Goal: Navigation & Orientation: Find specific page/section

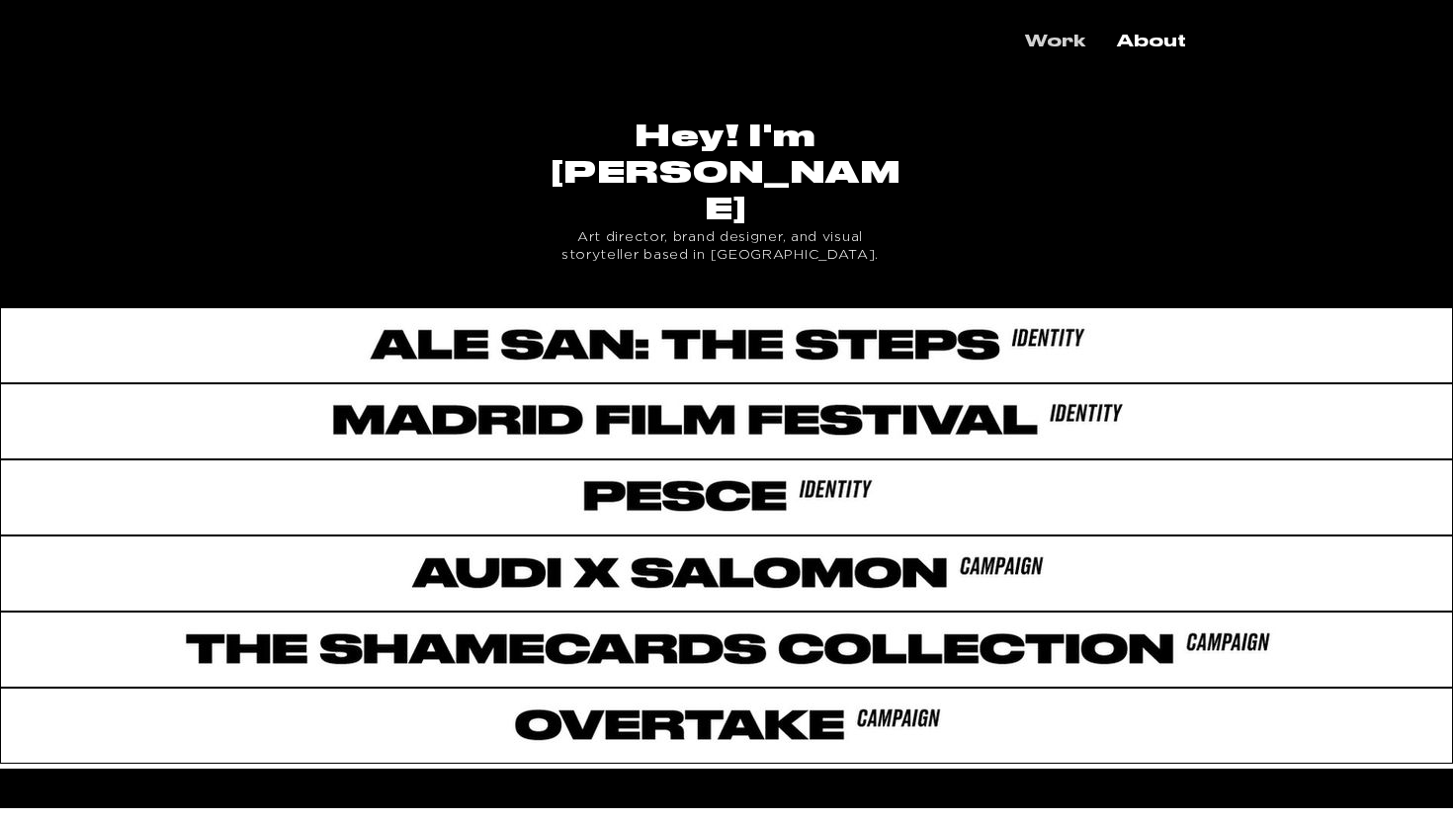
click at [1063, 49] on p "Work" at bounding box center [1055, 42] width 80 height 35
click at [1141, 46] on p "About" at bounding box center [1151, 42] width 89 height 35
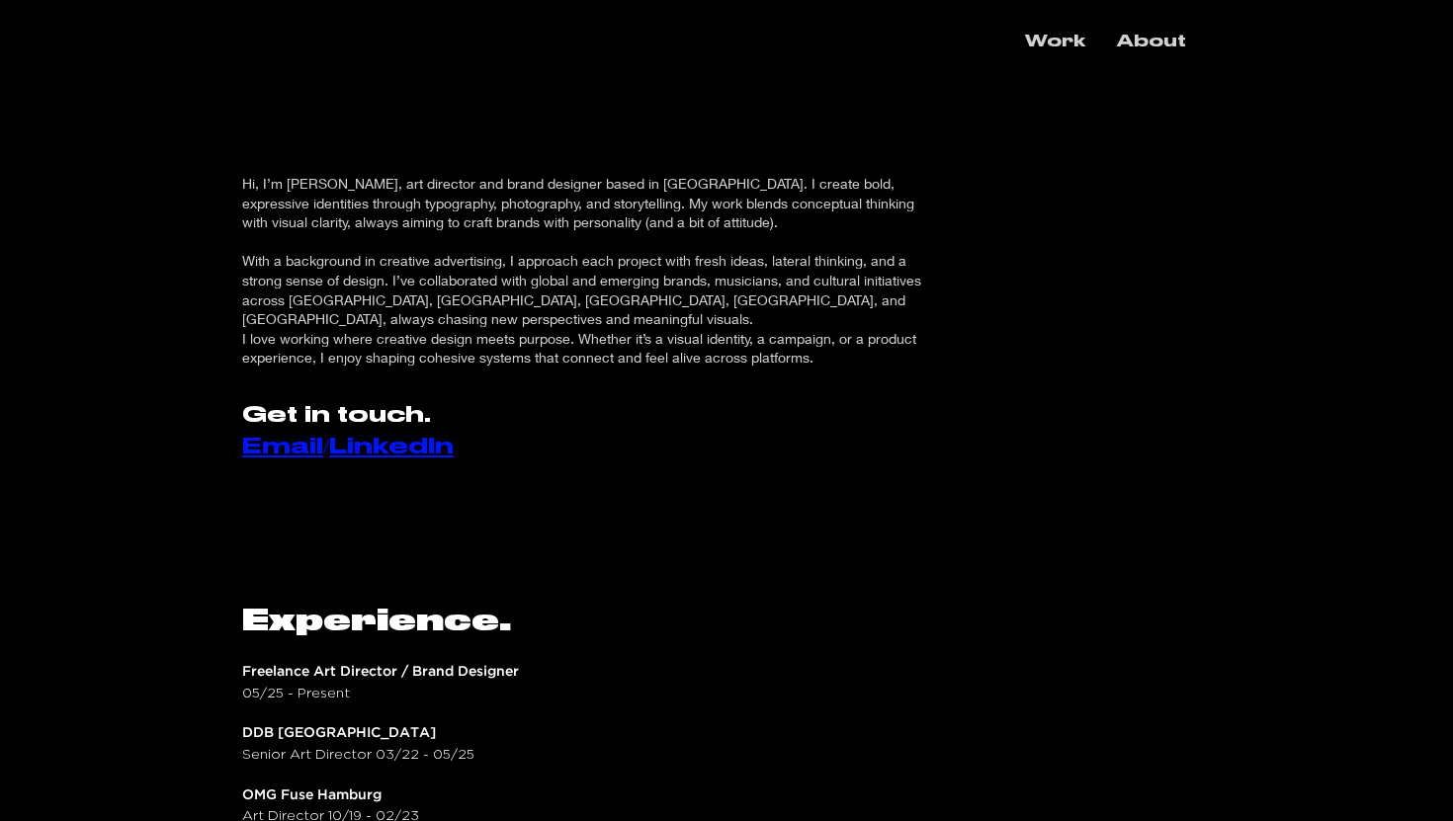
click at [1053, 50] on p "Work" at bounding box center [1055, 42] width 80 height 35
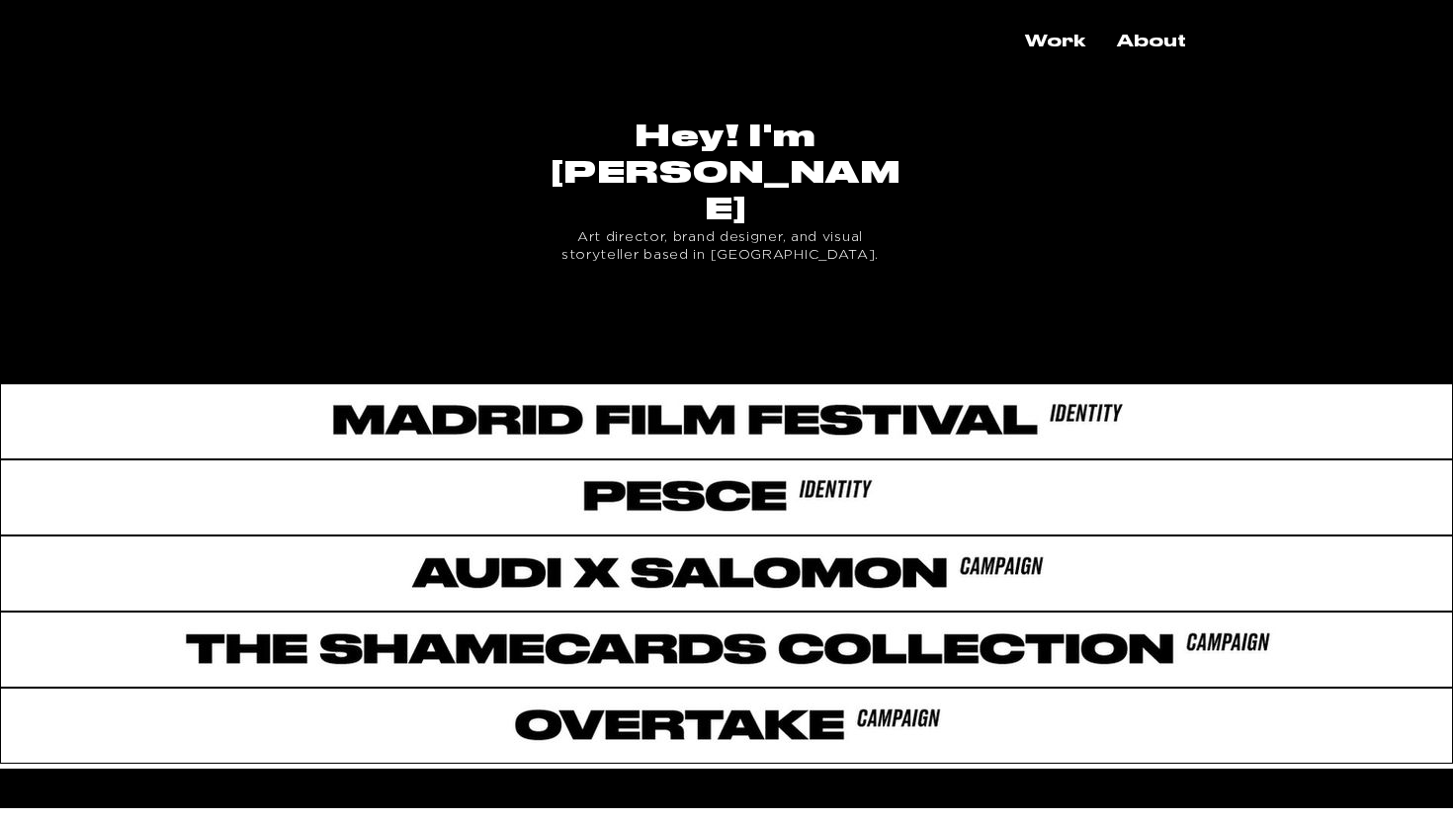
click at [859, 307] on div at bounding box center [726, 341] width 1453 height 68
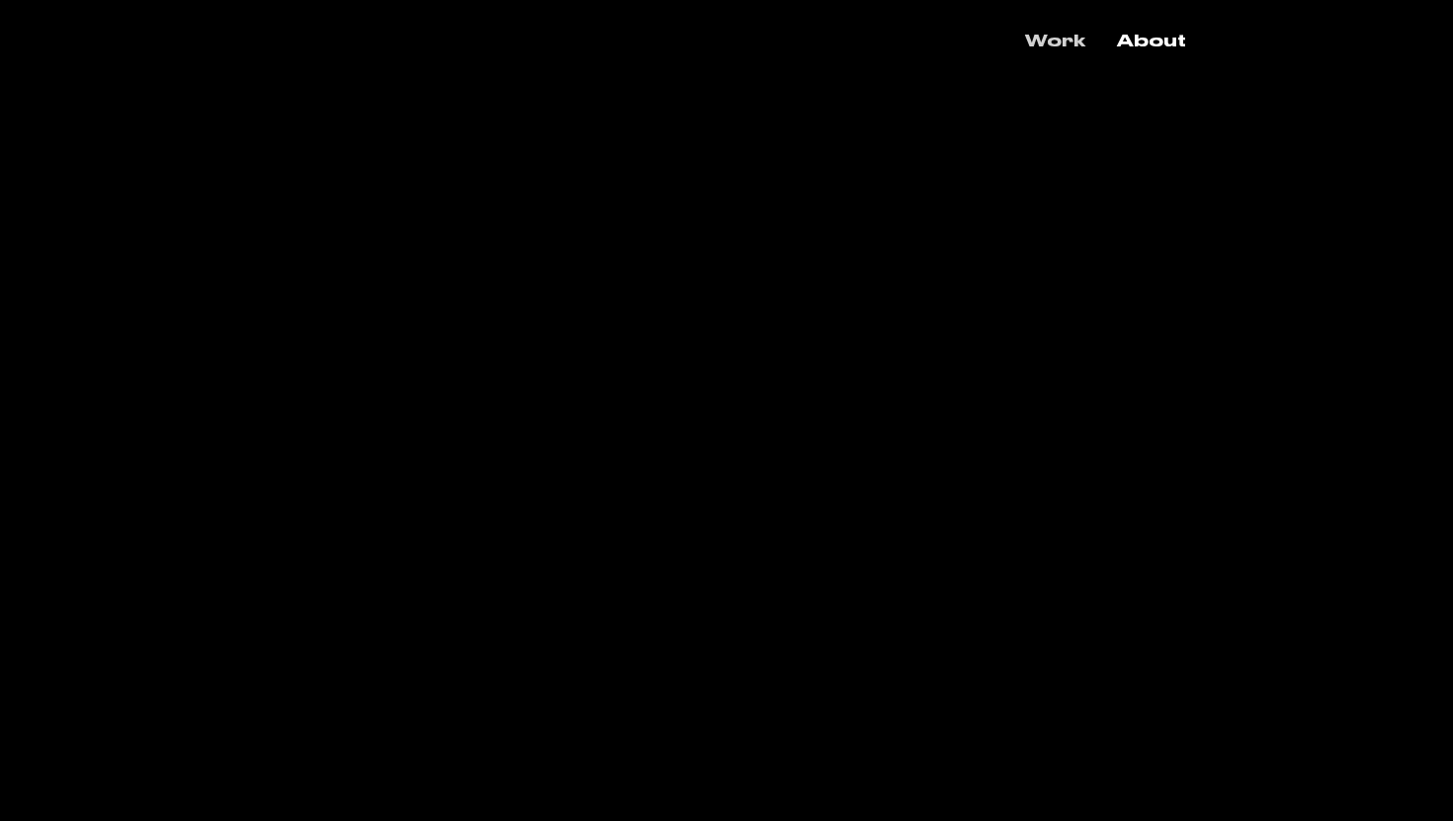
click at [1051, 36] on p "Work" at bounding box center [1055, 42] width 80 height 35
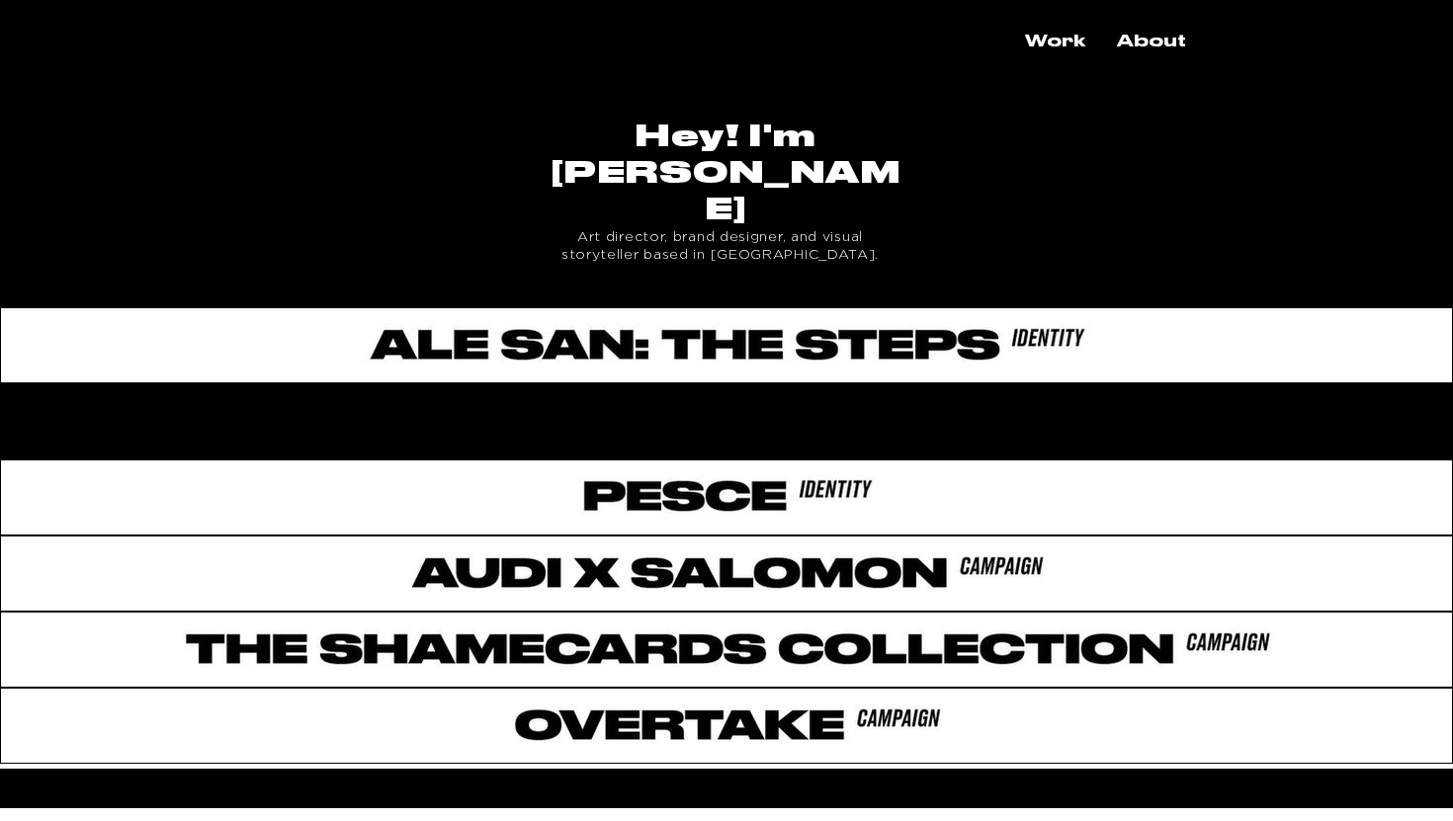
click at [721, 383] on div at bounding box center [726, 417] width 1453 height 68
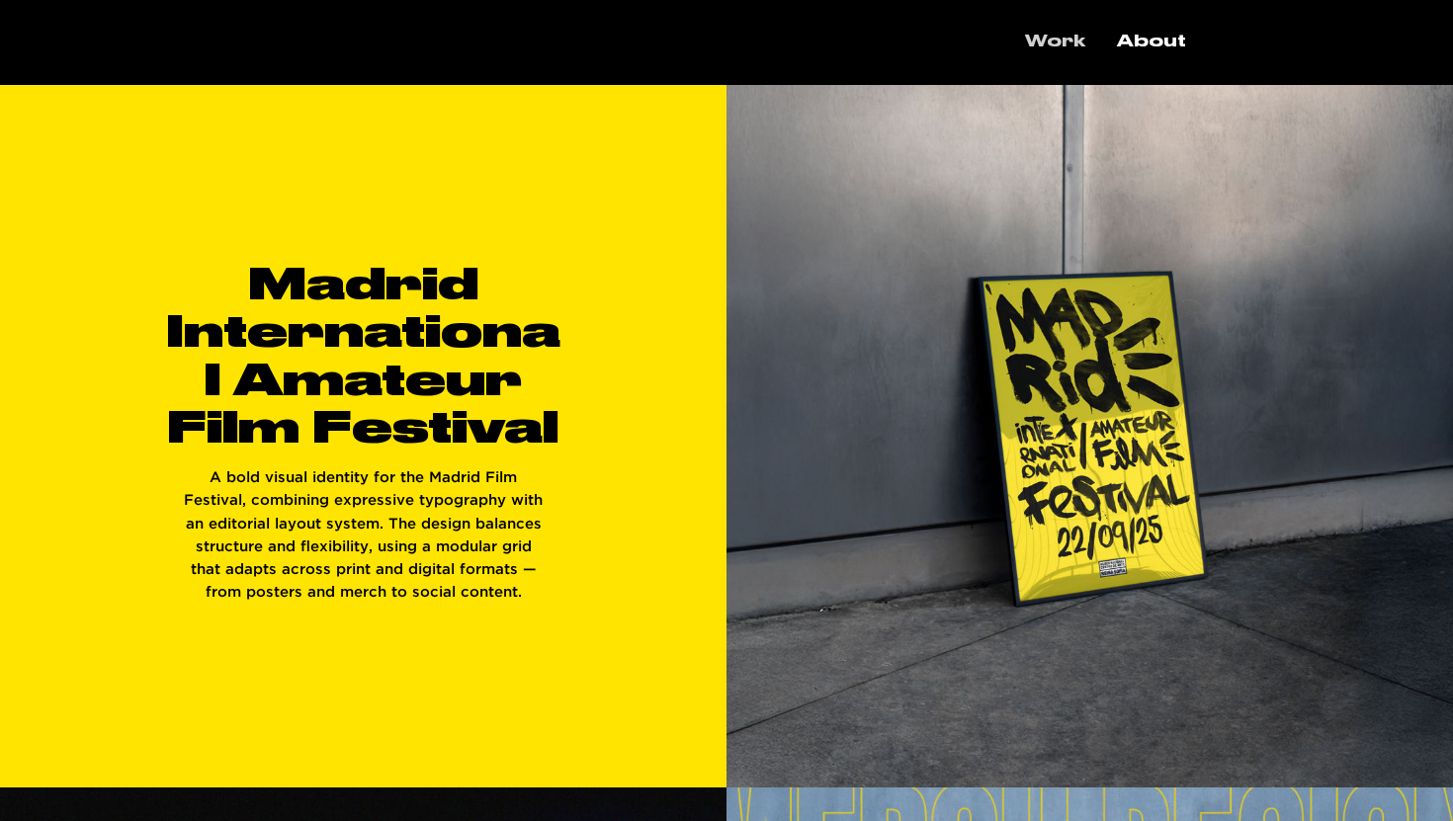
click at [1065, 36] on p "Work" at bounding box center [1055, 42] width 80 height 35
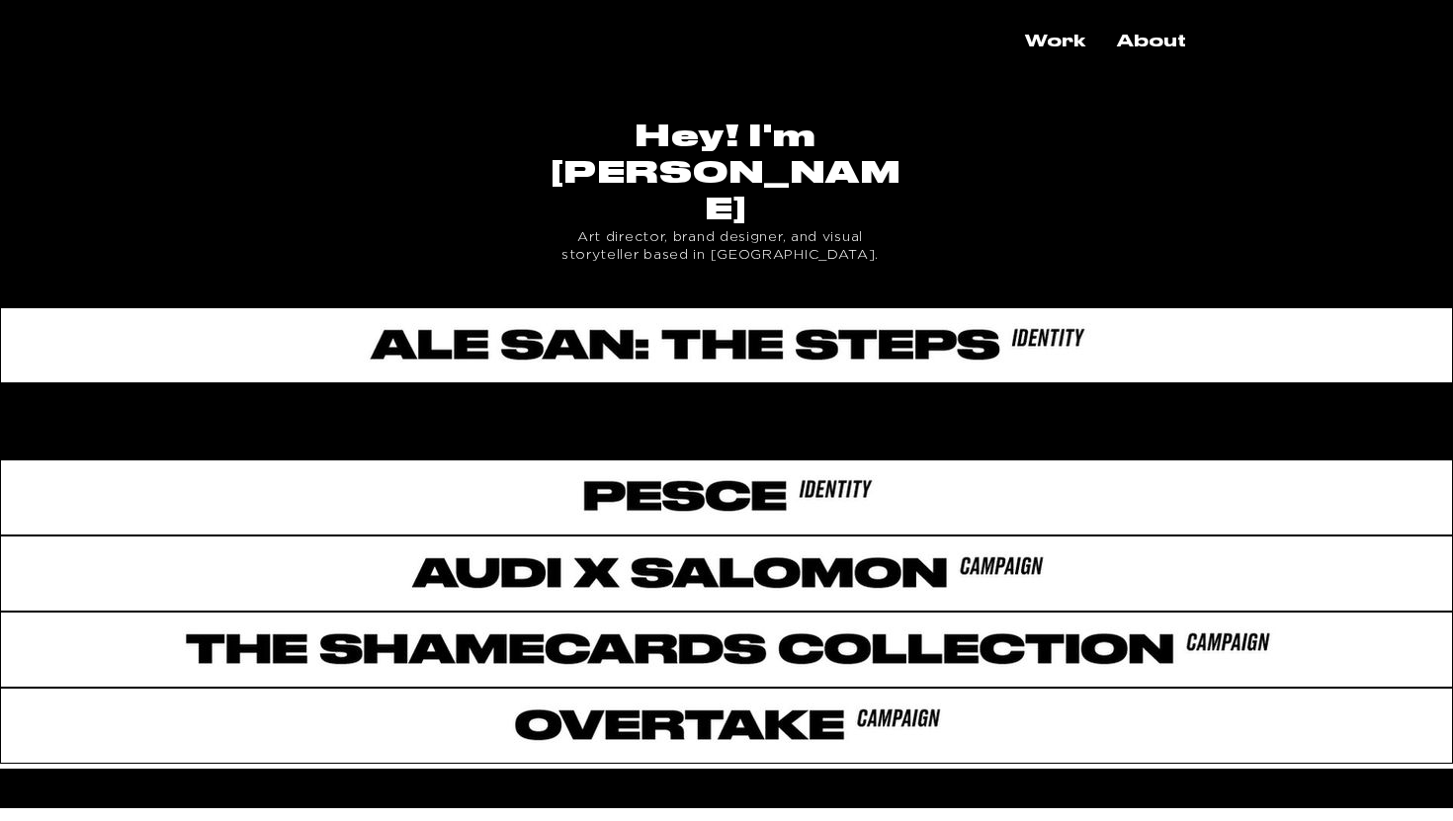
click at [626, 383] on div at bounding box center [726, 417] width 1453 height 68
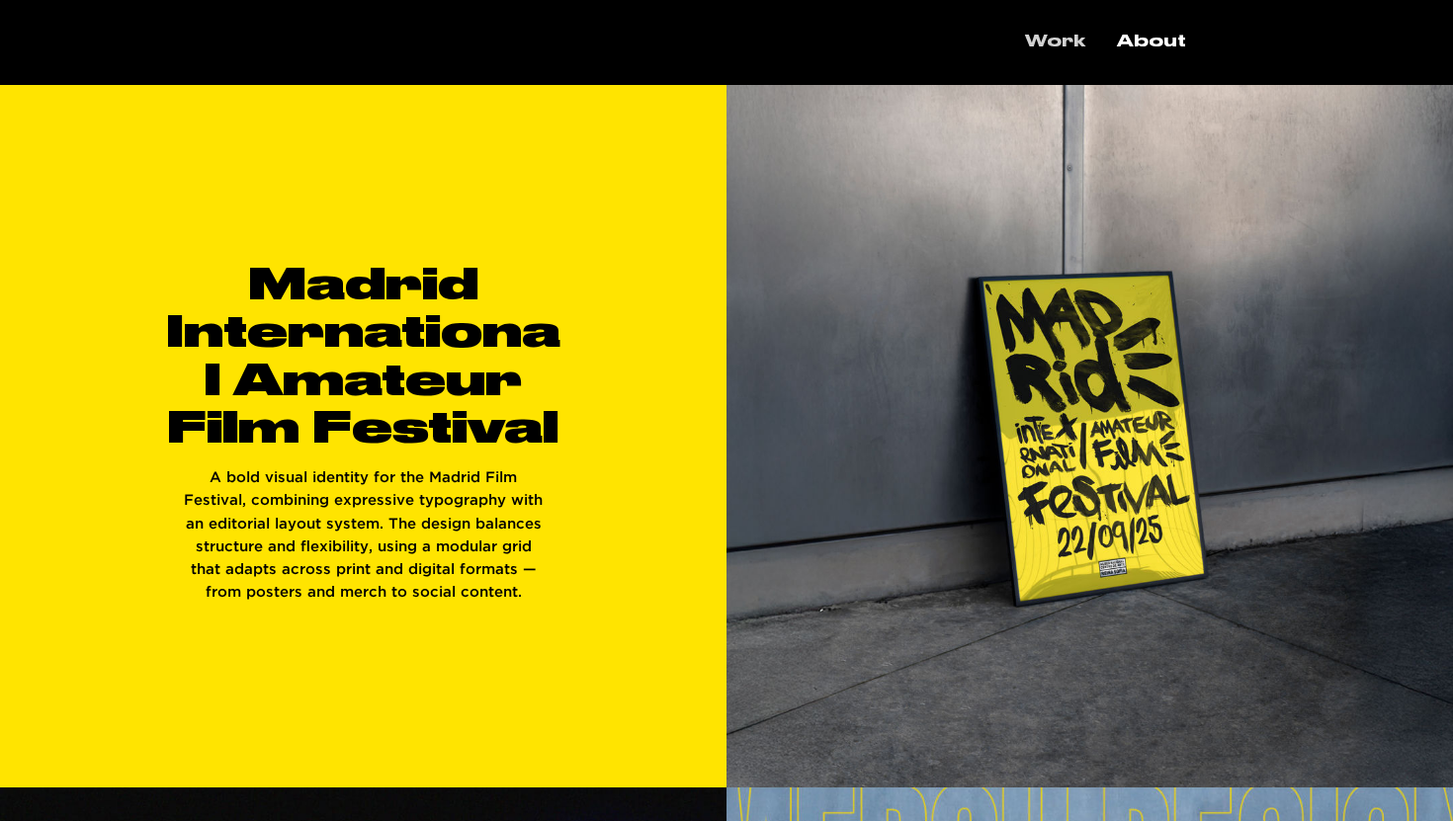
click at [1056, 26] on p "Work" at bounding box center [1055, 42] width 80 height 35
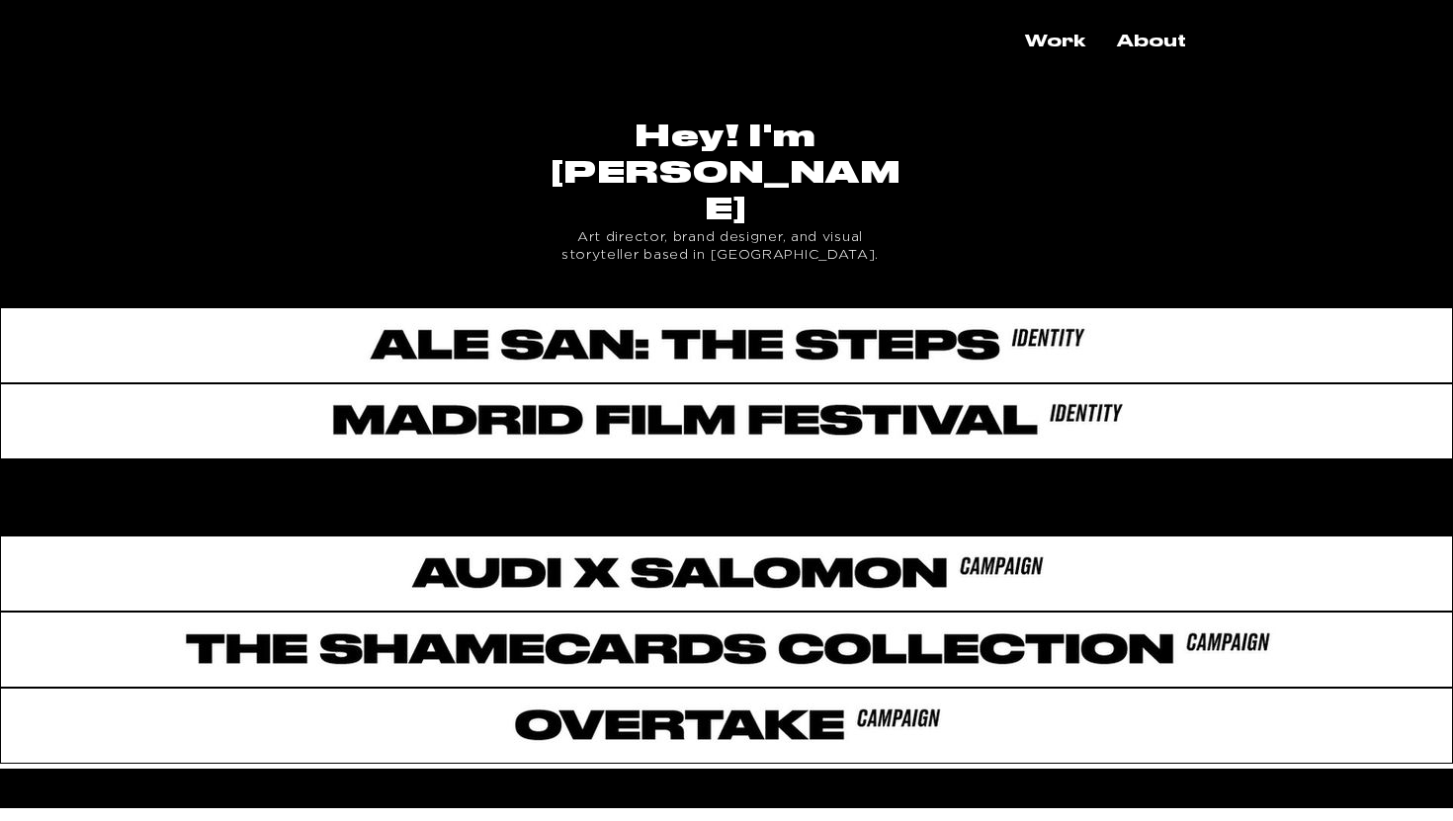
click at [801, 460] on div at bounding box center [726, 494] width 1453 height 68
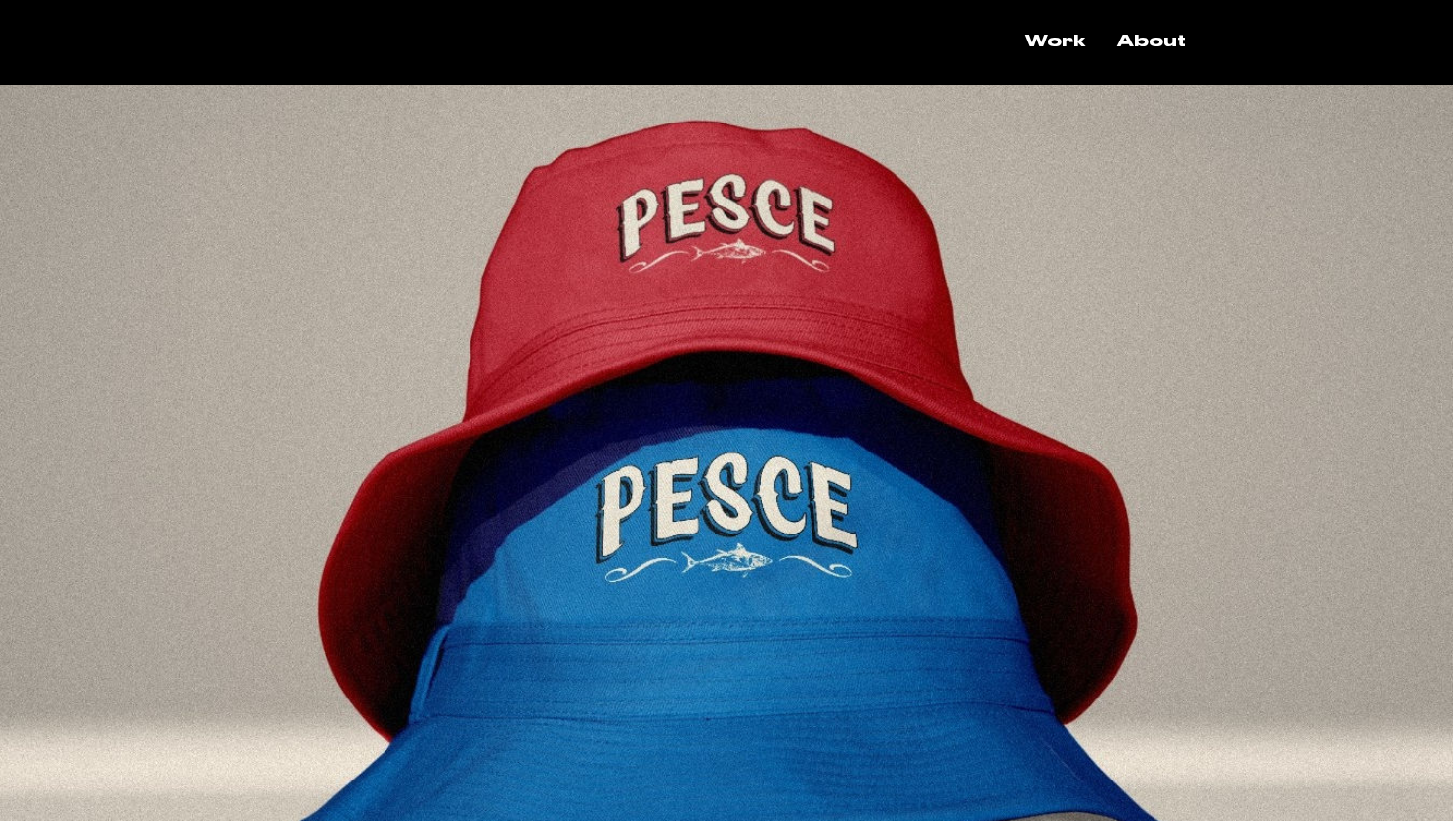
scroll to position [7468, 0]
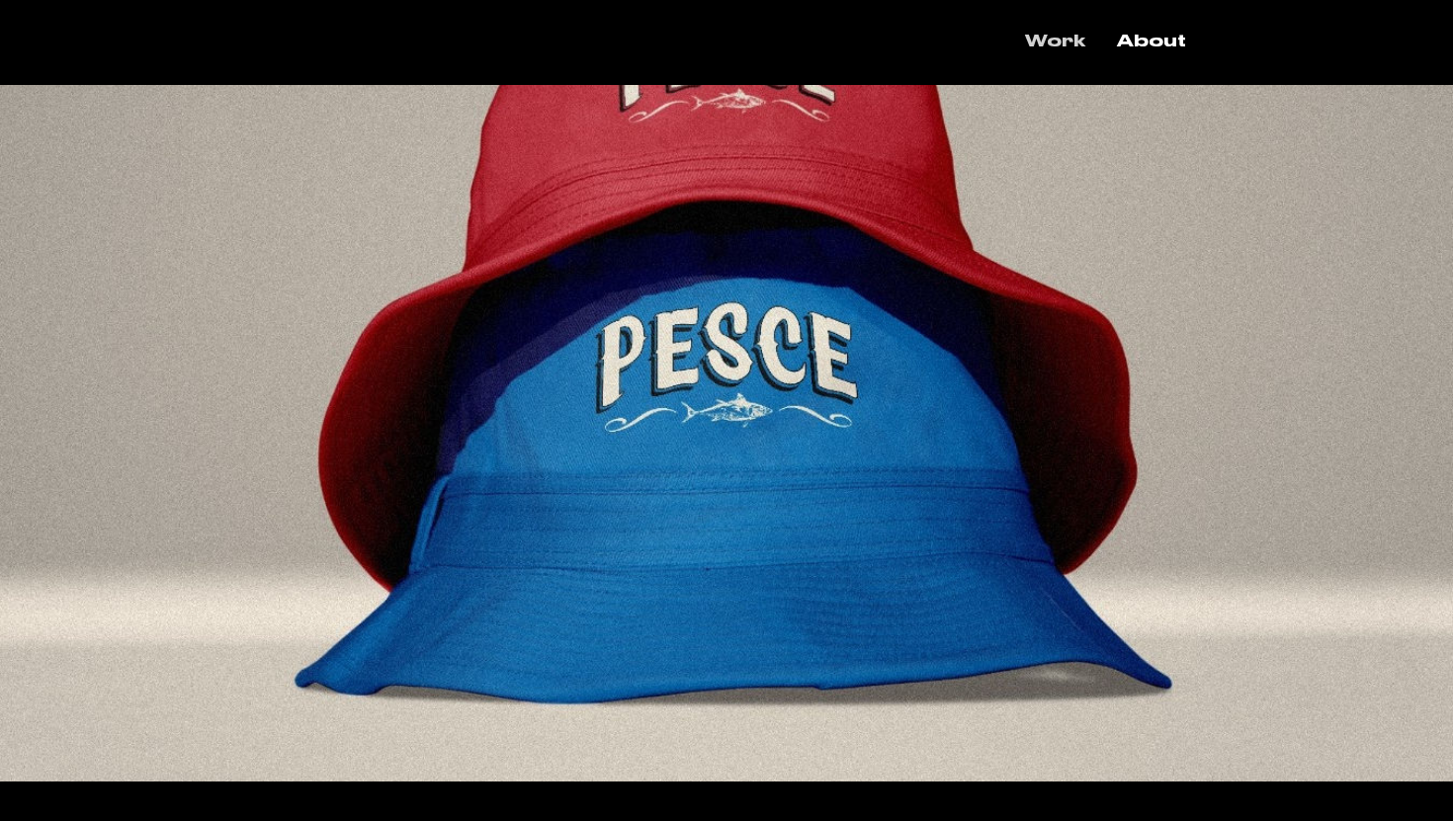
click at [1058, 40] on p "Work" at bounding box center [1055, 42] width 80 height 35
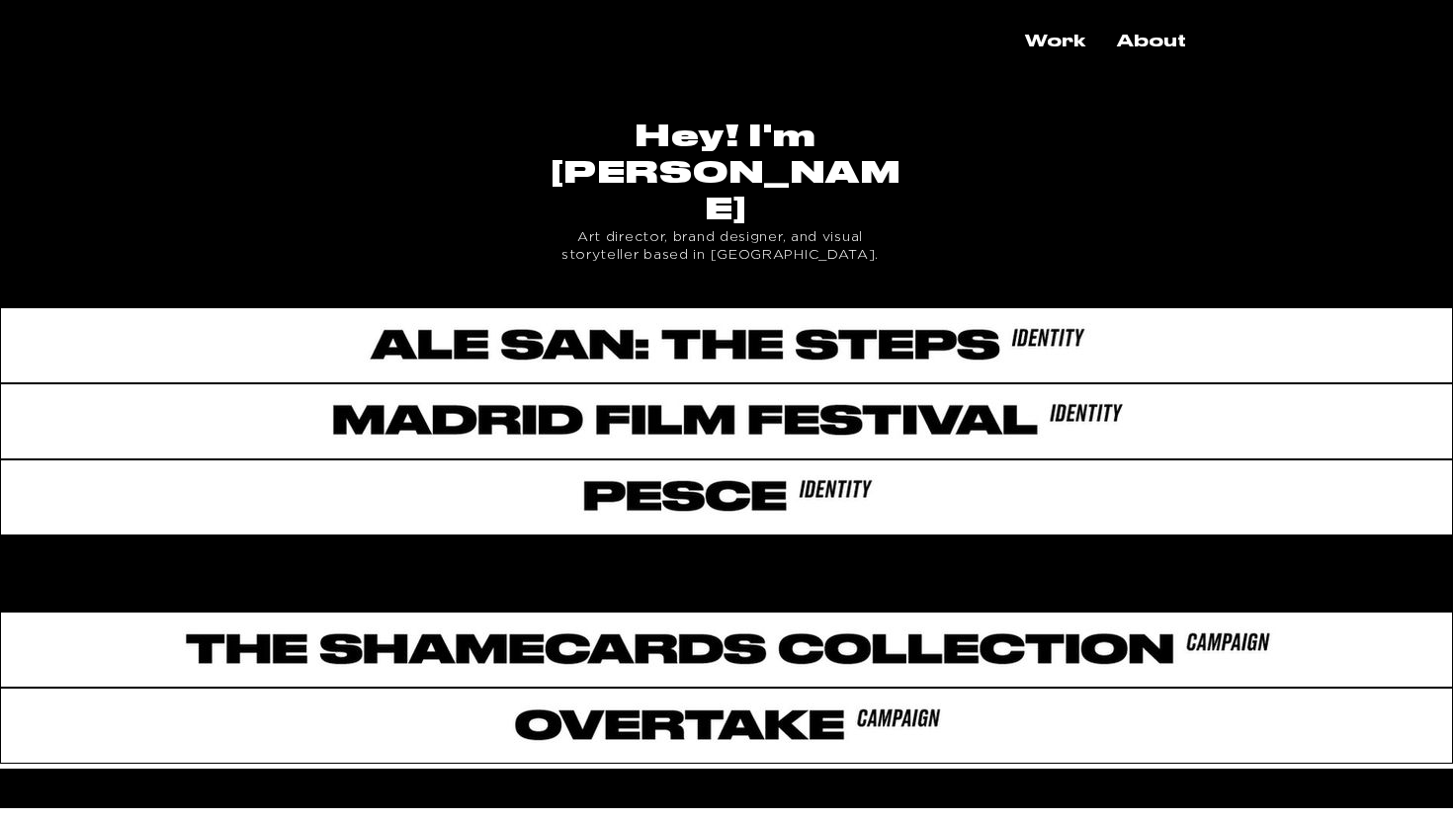
click at [739, 536] on div at bounding box center [726, 570] width 1453 height 68
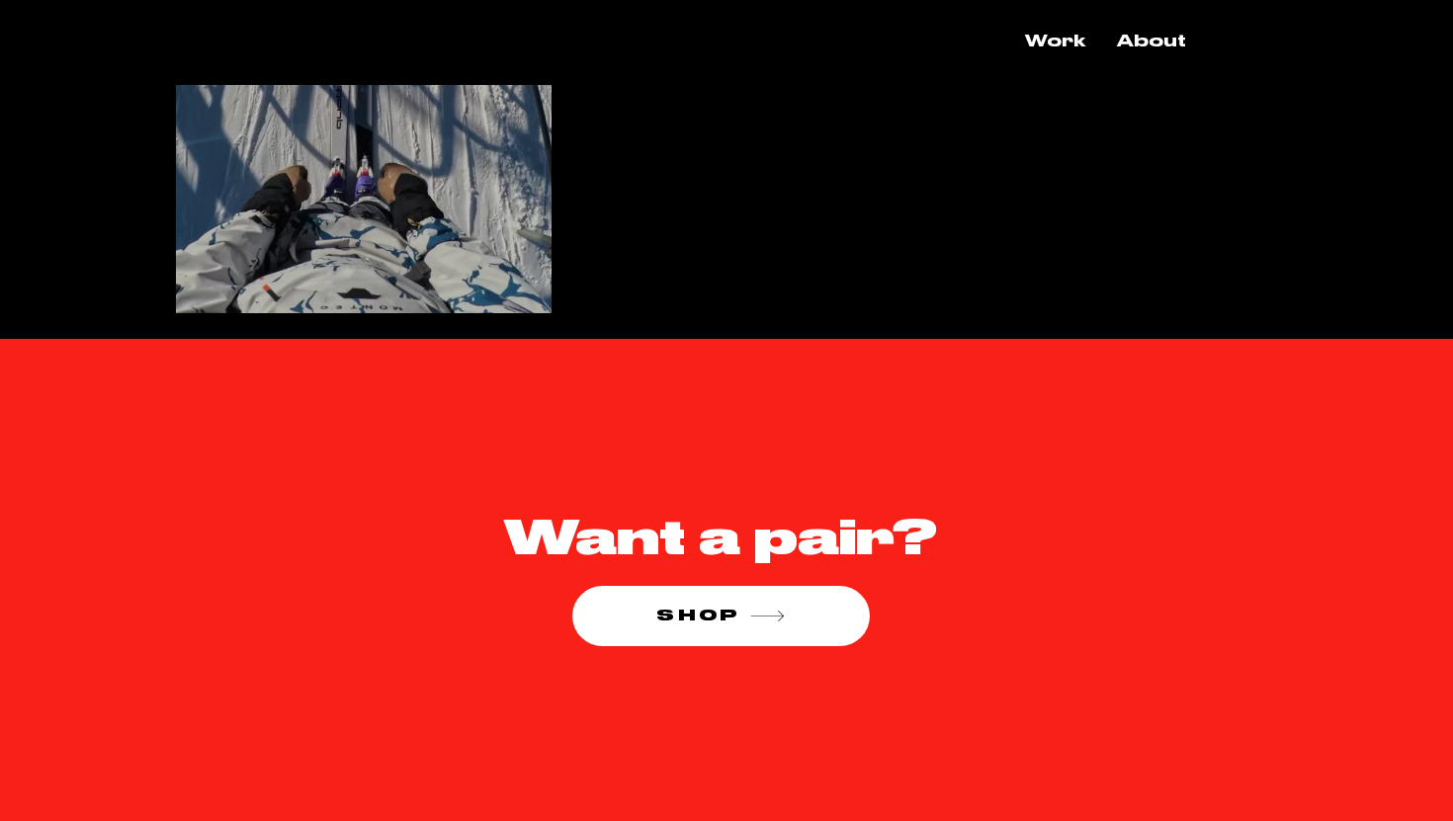
scroll to position [6020, 0]
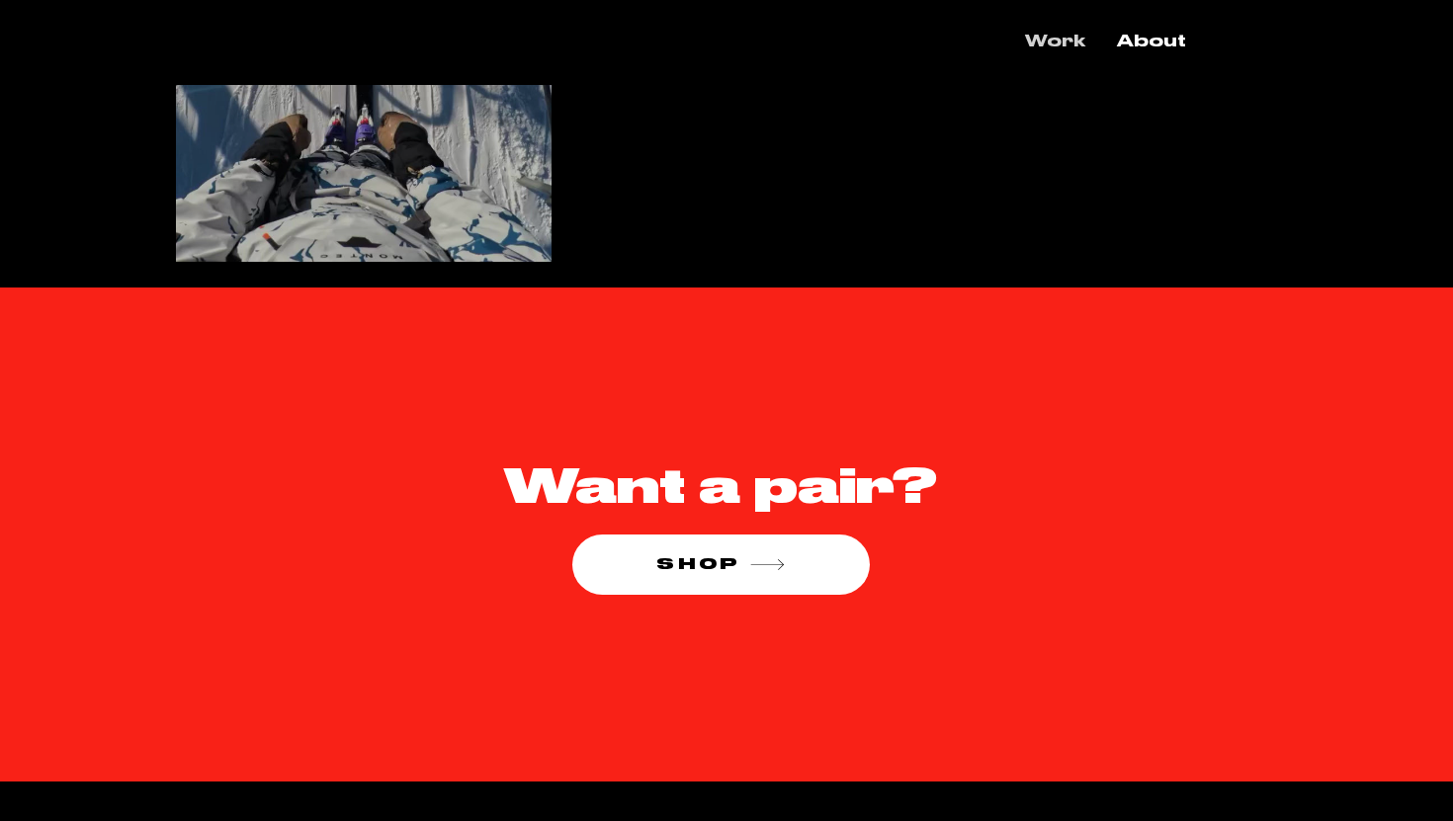
click at [1057, 43] on p "Work" at bounding box center [1055, 42] width 80 height 35
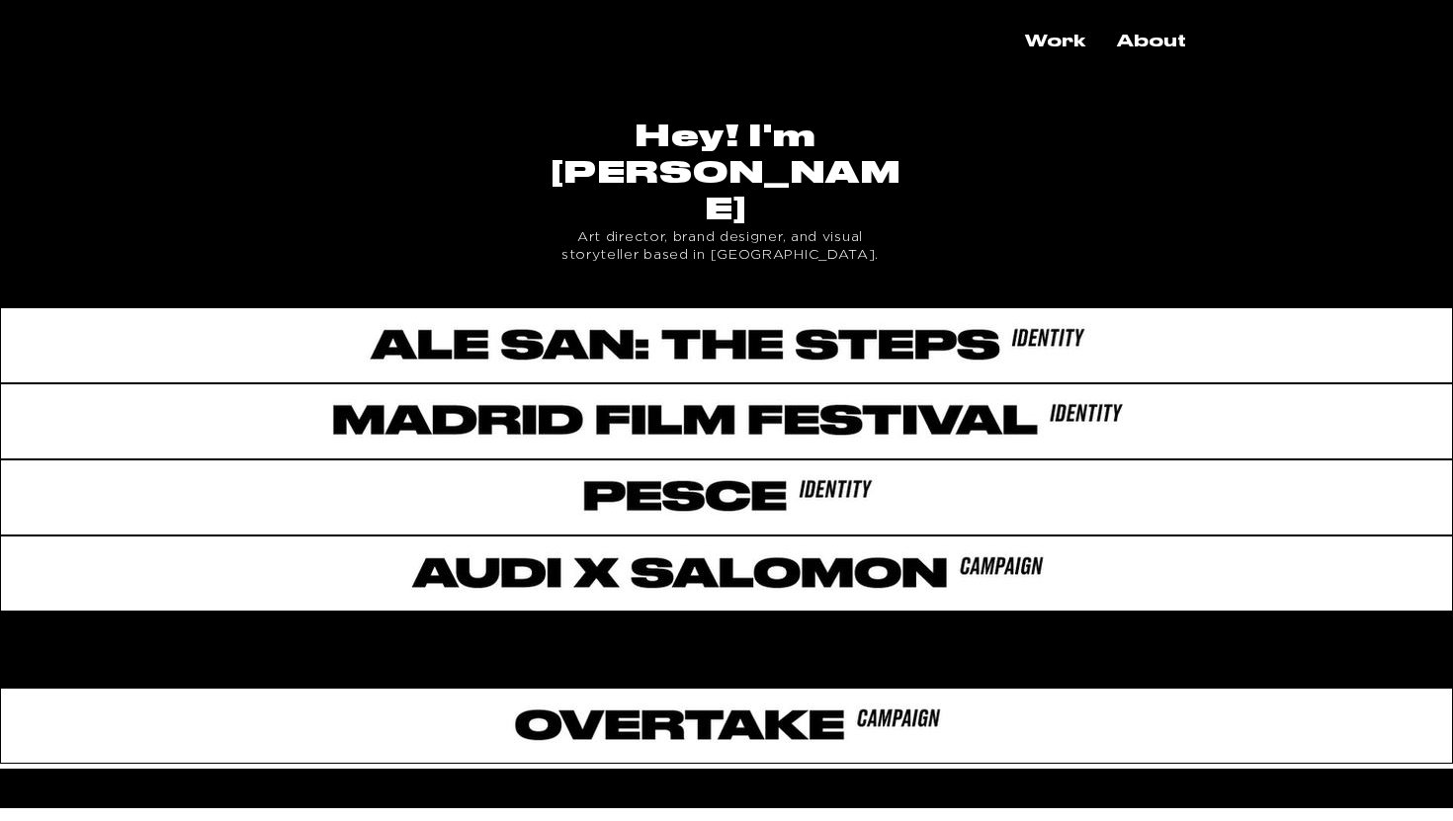
click at [1057, 612] on div at bounding box center [726, 646] width 1453 height 68
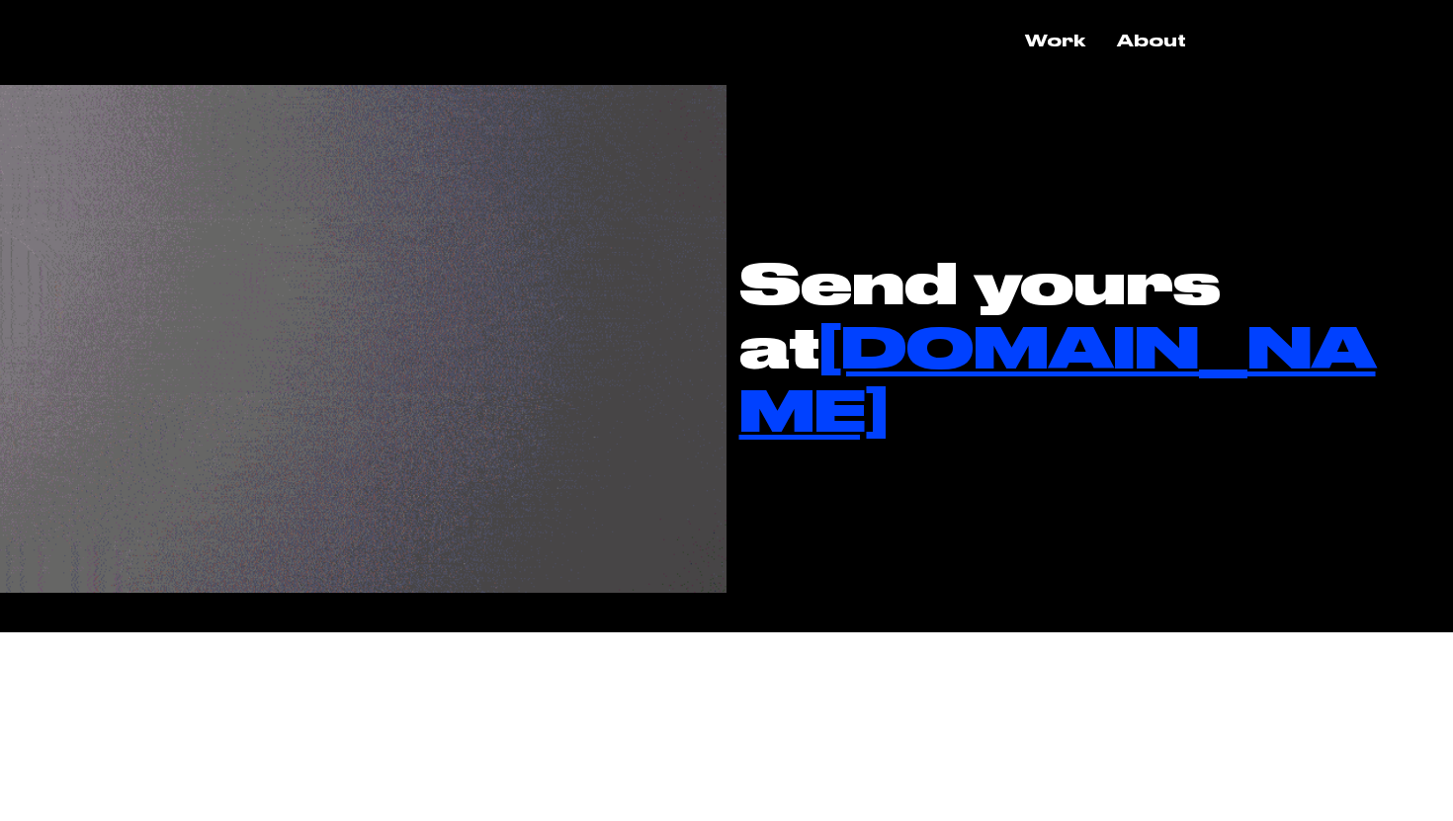
scroll to position [4336, 0]
